Goal: Task Accomplishment & Management: Manage account settings

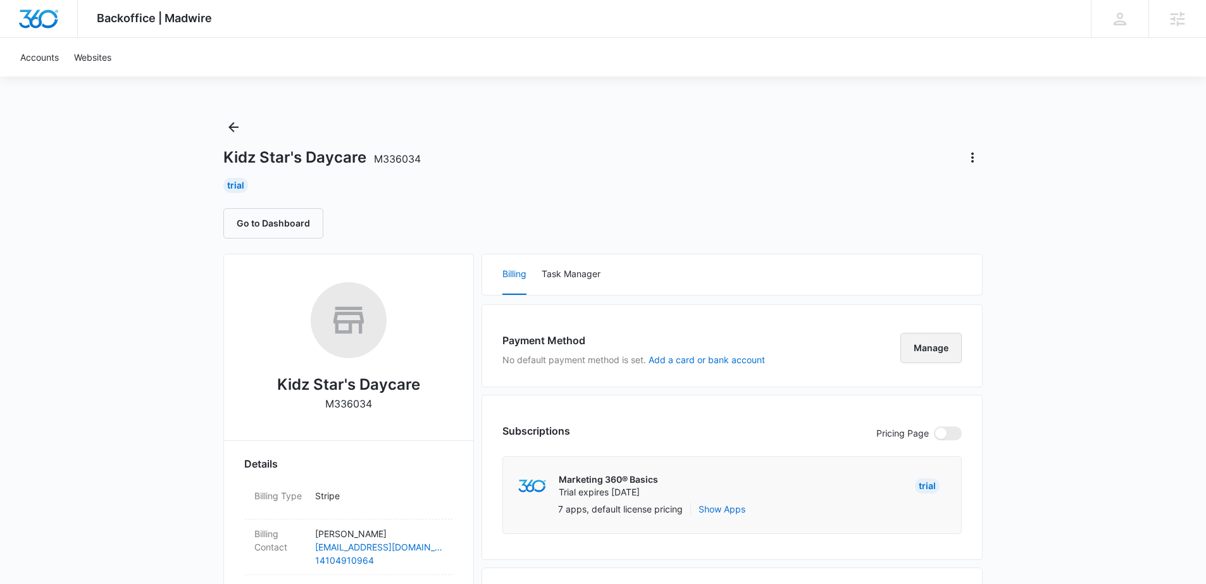
click at [933, 356] on button "Manage" at bounding box center [930, 348] width 61 height 30
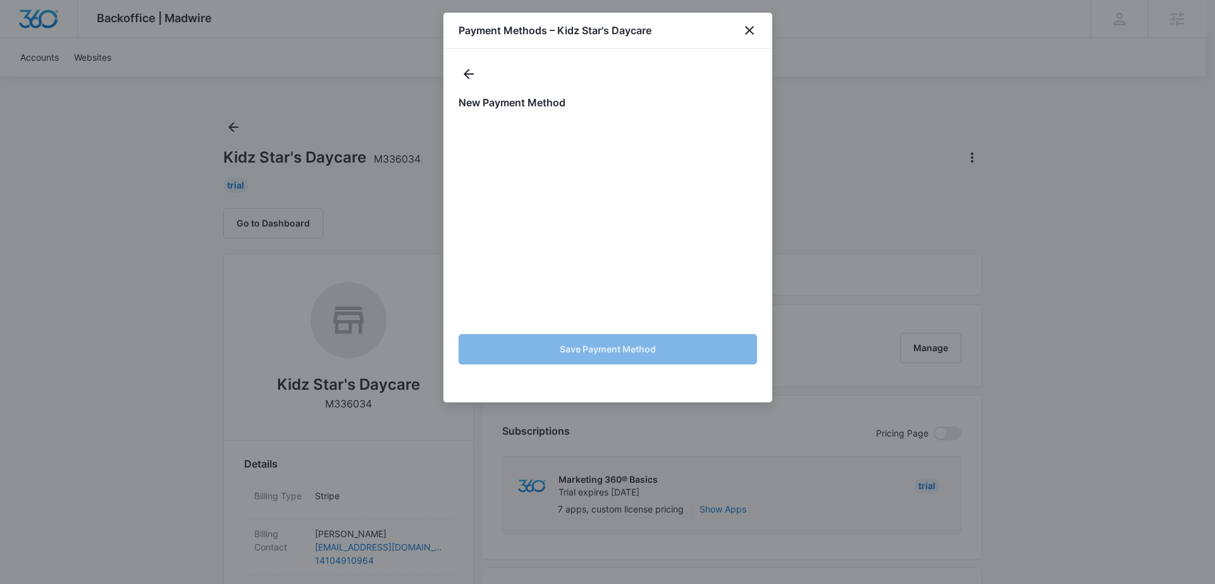
click at [708, 93] on div "New Payment Method Save Payment Method" at bounding box center [607, 226] width 329 height 354
click at [705, 84] on div at bounding box center [608, 74] width 299 height 21
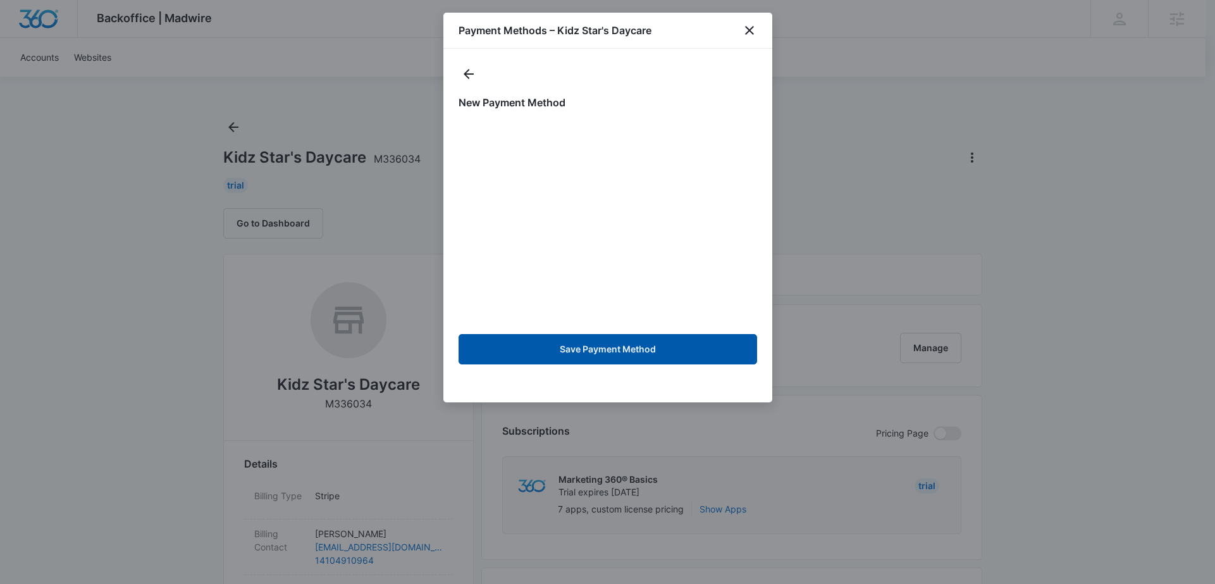
click at [641, 342] on button "Save Payment Method" at bounding box center [608, 349] width 299 height 30
